Goal: Task Accomplishment & Management: Use online tool/utility

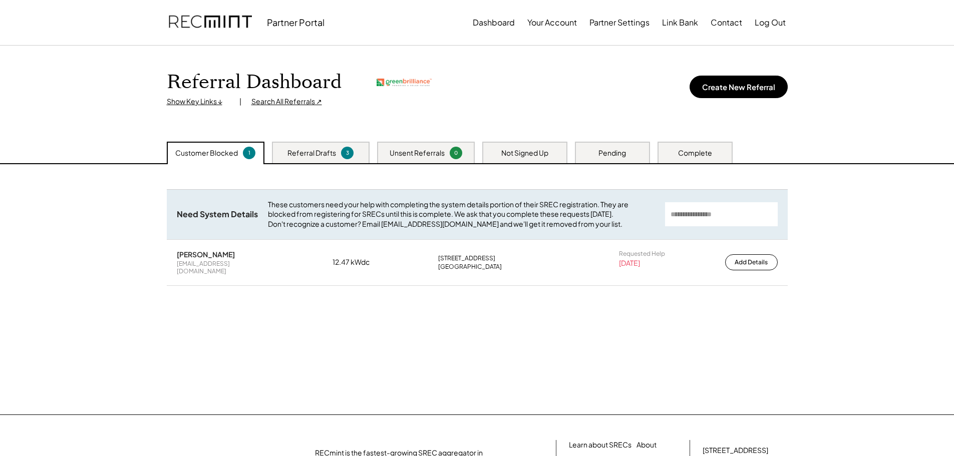
click at [305, 101] on div "Search All Referrals ↗" at bounding box center [286, 102] width 71 height 10
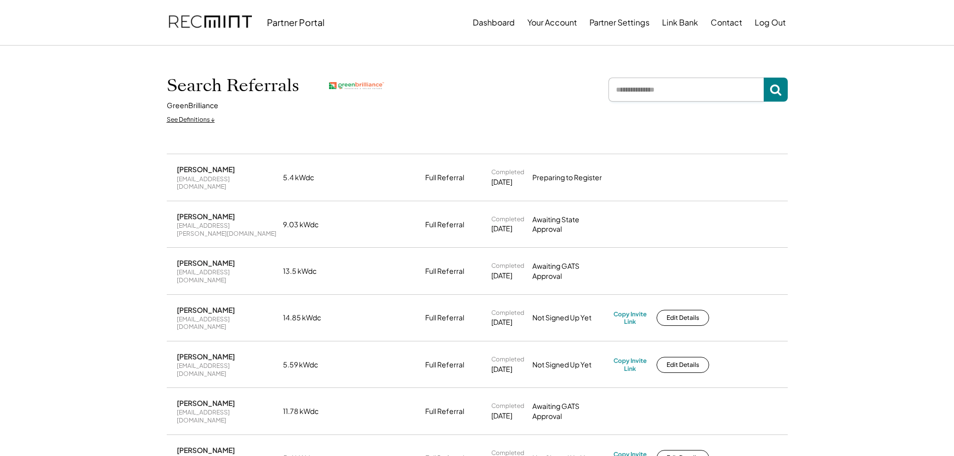
click at [662, 93] on input "input" at bounding box center [686, 90] width 155 height 24
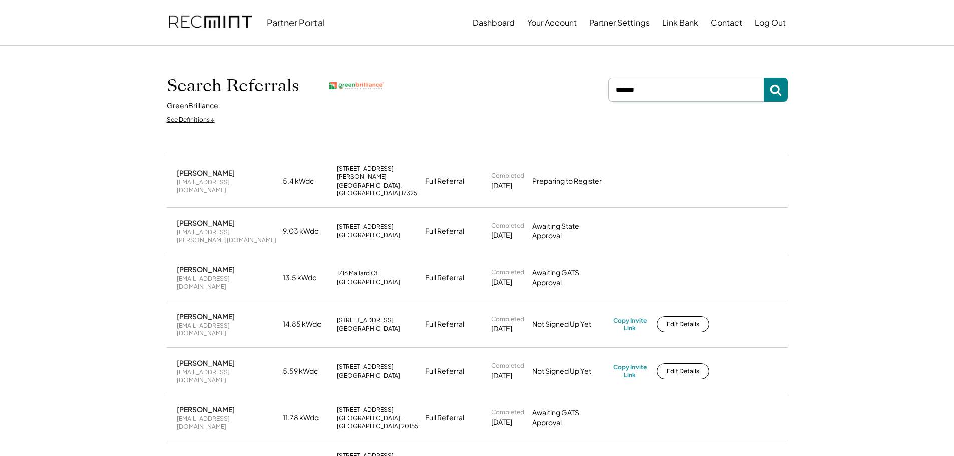
type input "*******"
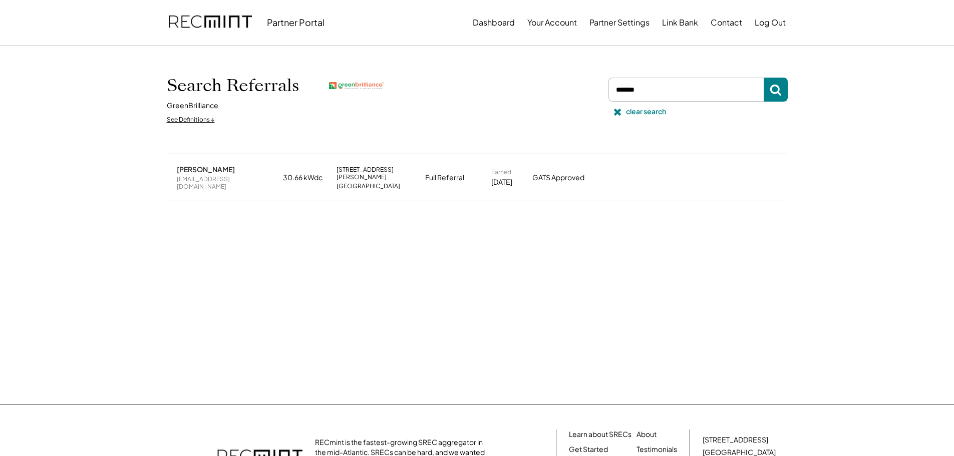
click at [196, 171] on div "[PERSON_NAME]" at bounding box center [206, 169] width 58 height 9
click at [497, 23] on button "Dashboard" at bounding box center [494, 23] width 42 height 20
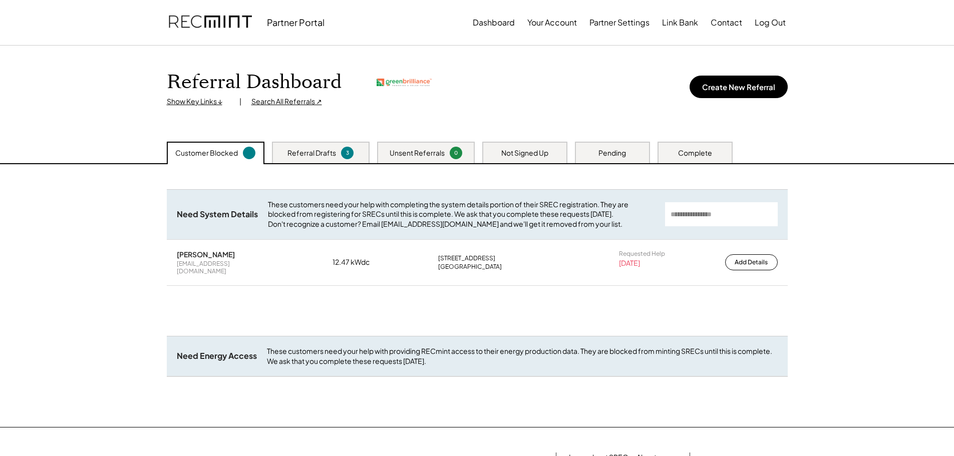
click at [196, 101] on div "Show Key Links ↓" at bounding box center [198, 102] width 63 height 10
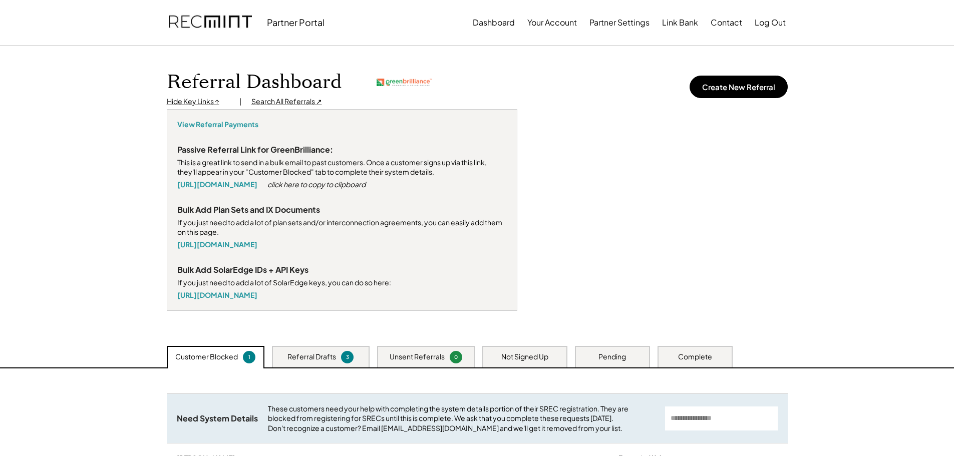
click at [179, 103] on div "Hide Key Links ↑" at bounding box center [198, 102] width 63 height 10
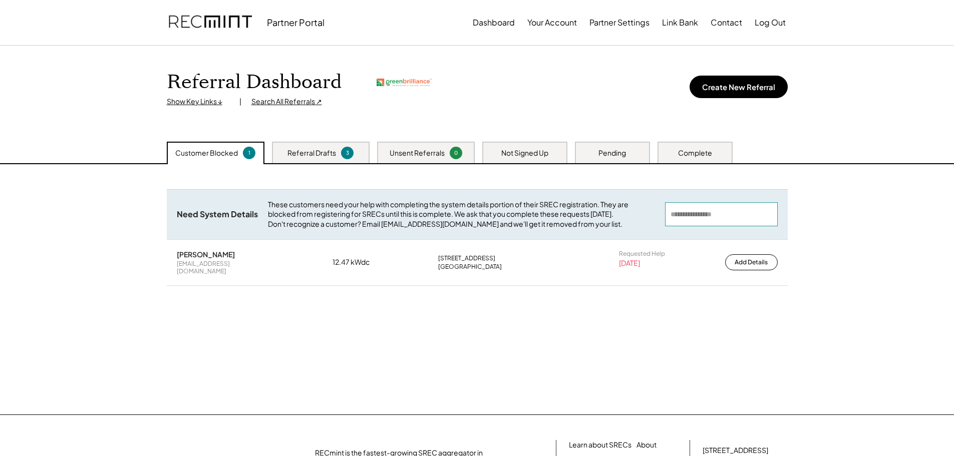
click at [692, 216] on input "input" at bounding box center [721, 214] width 113 height 24
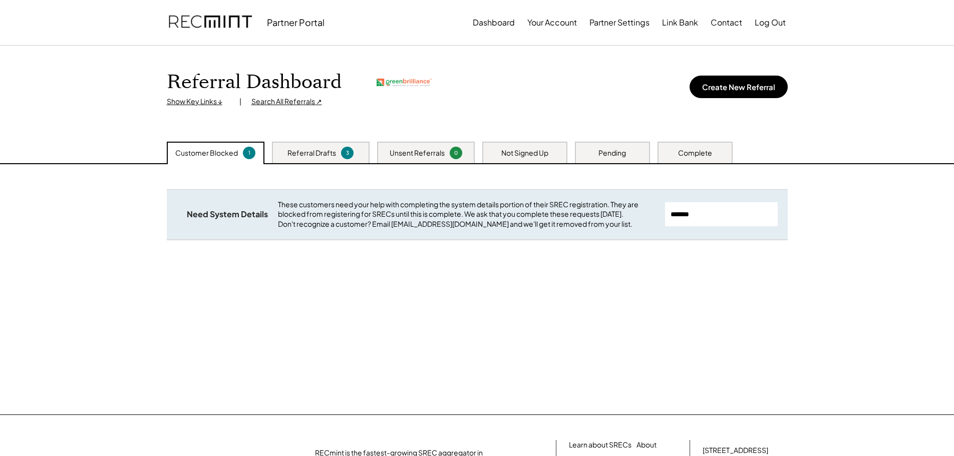
click at [715, 219] on input "input" at bounding box center [721, 214] width 113 height 24
type input "*"
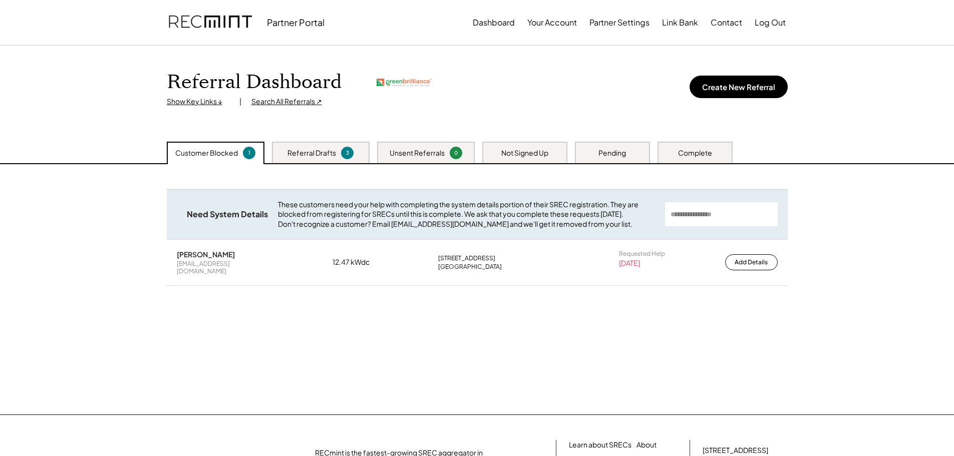
click at [689, 148] on div "Complete" at bounding box center [695, 153] width 34 height 10
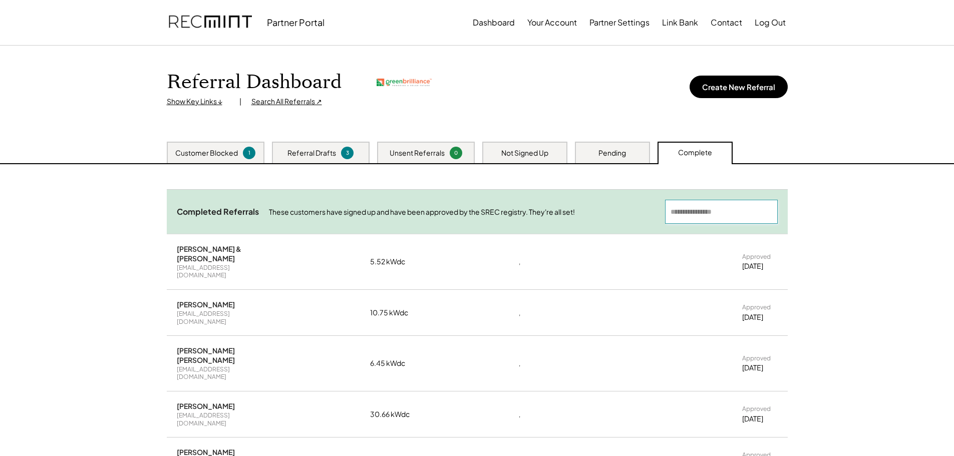
click at [678, 206] on input "input" at bounding box center [721, 212] width 113 height 24
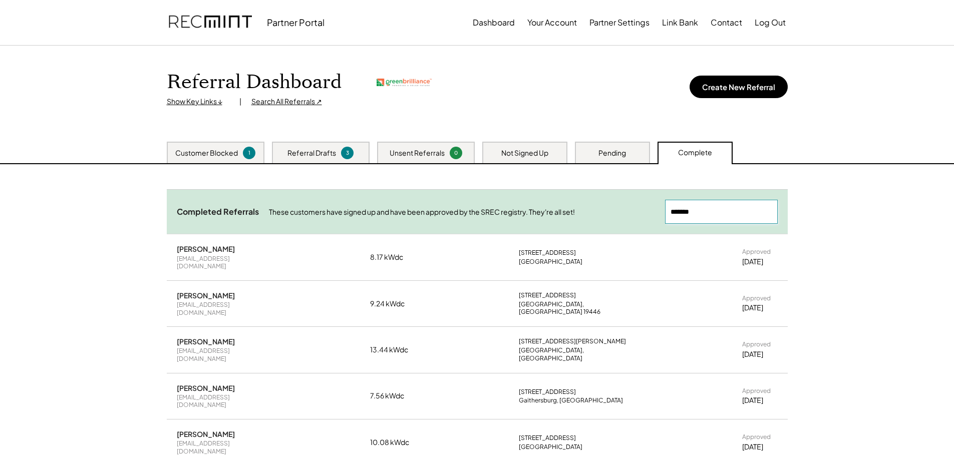
type input "*******"
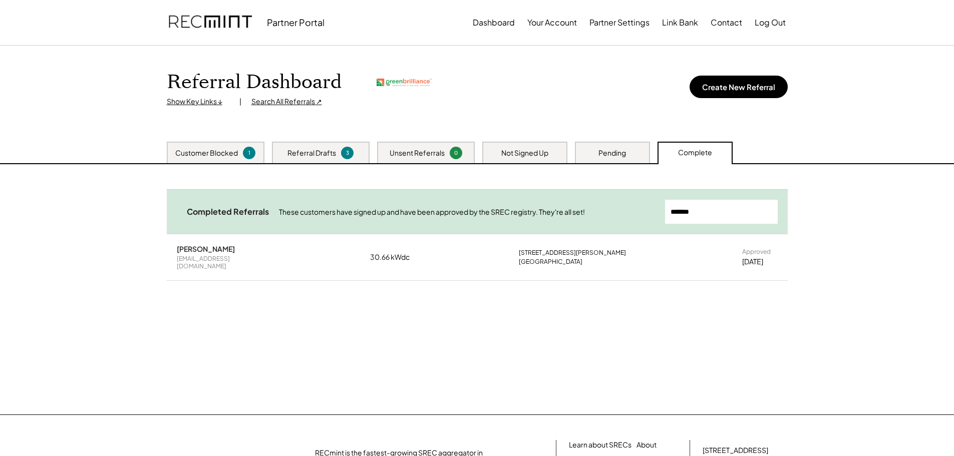
click at [487, 261] on div "Malcolm S Tyler dirkdiggler305@yahoo.com 30.66 kWdc 3847 Sams Creek Rd New Wind…" at bounding box center [477, 257] width 621 height 46
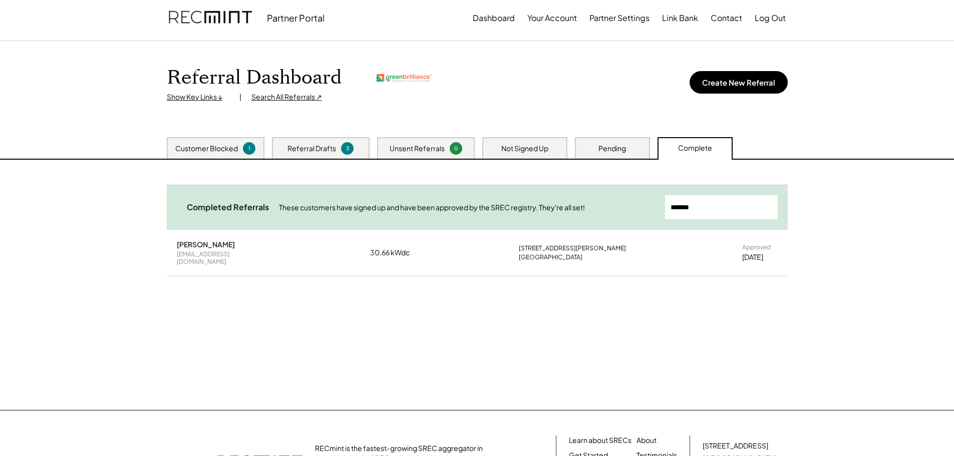
scroll to position [6, 0]
click at [218, 251] on div "[EMAIL_ADDRESS][DOMAIN_NAME]" at bounding box center [224, 257] width 95 height 16
click at [271, 99] on div "Search All Referrals ↗" at bounding box center [286, 96] width 71 height 10
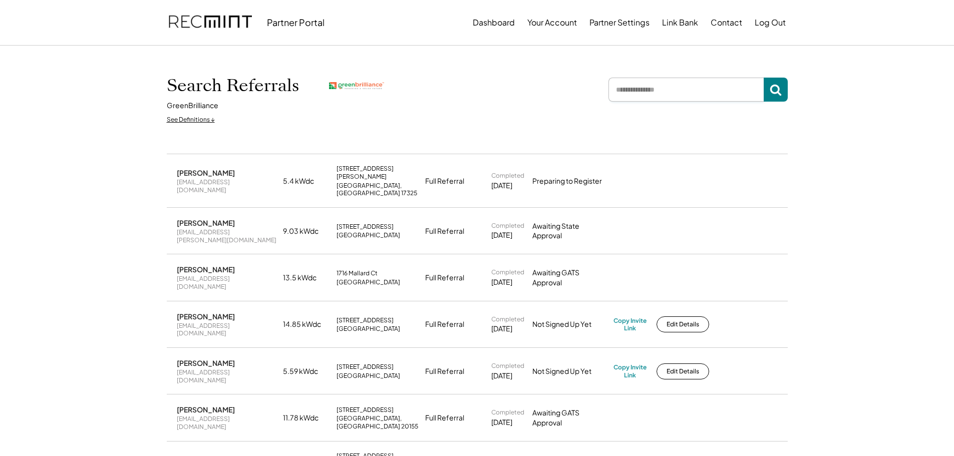
click at [653, 89] on input "input" at bounding box center [686, 90] width 155 height 24
type input "*****"
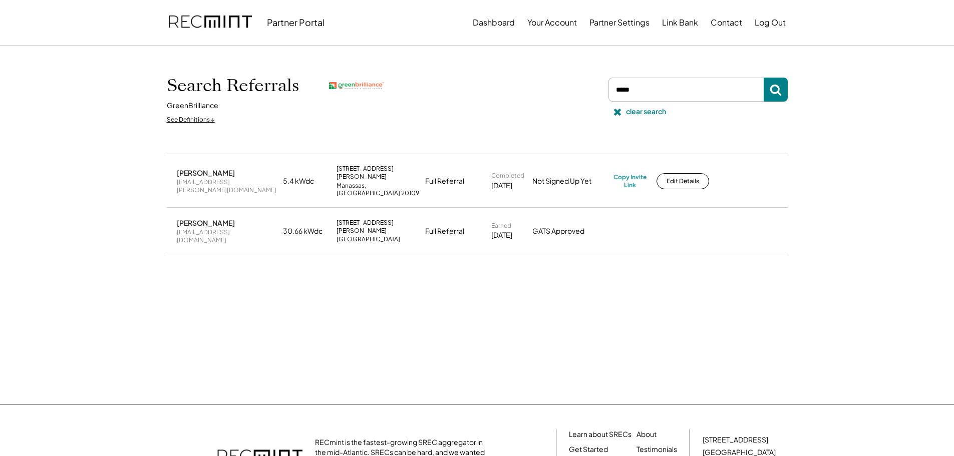
click at [202, 218] on div "[PERSON_NAME]" at bounding box center [206, 222] width 58 height 9
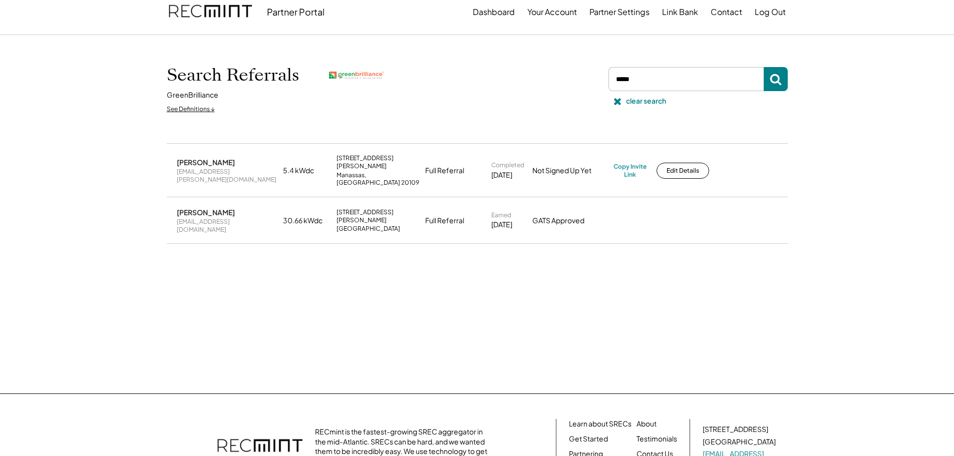
scroll to position [11, 0]
